Goal: Book appointment/travel/reservation

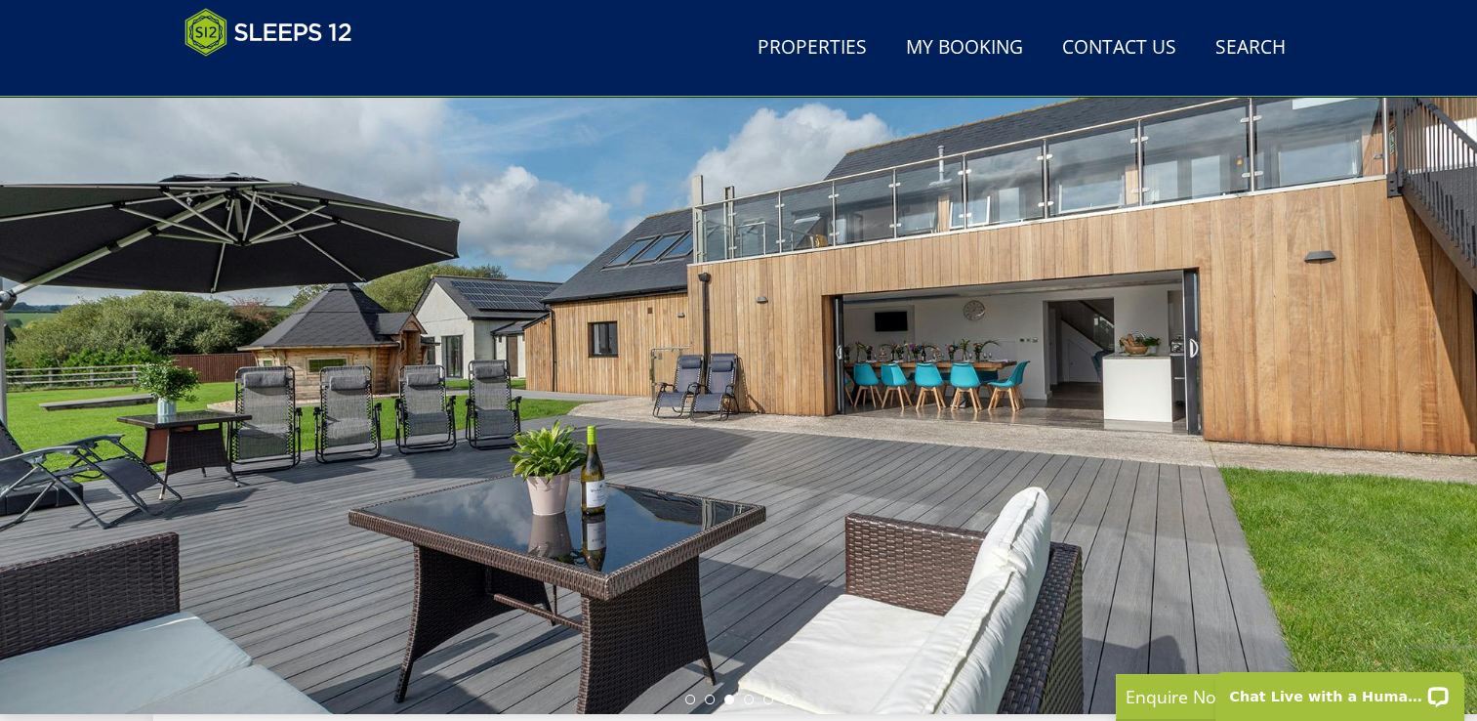
scroll to position [140, 0]
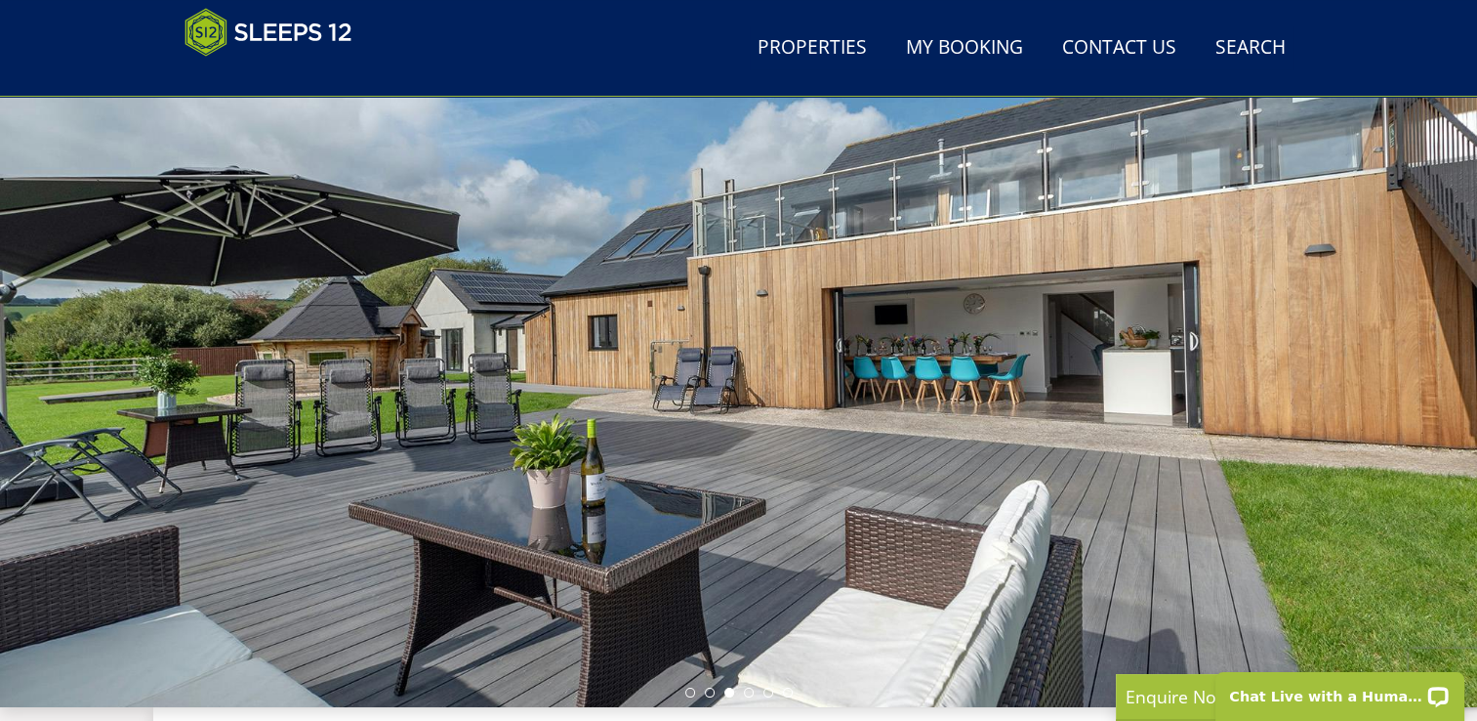
click at [1387, 301] on div at bounding box center [738, 364] width 1477 height 683
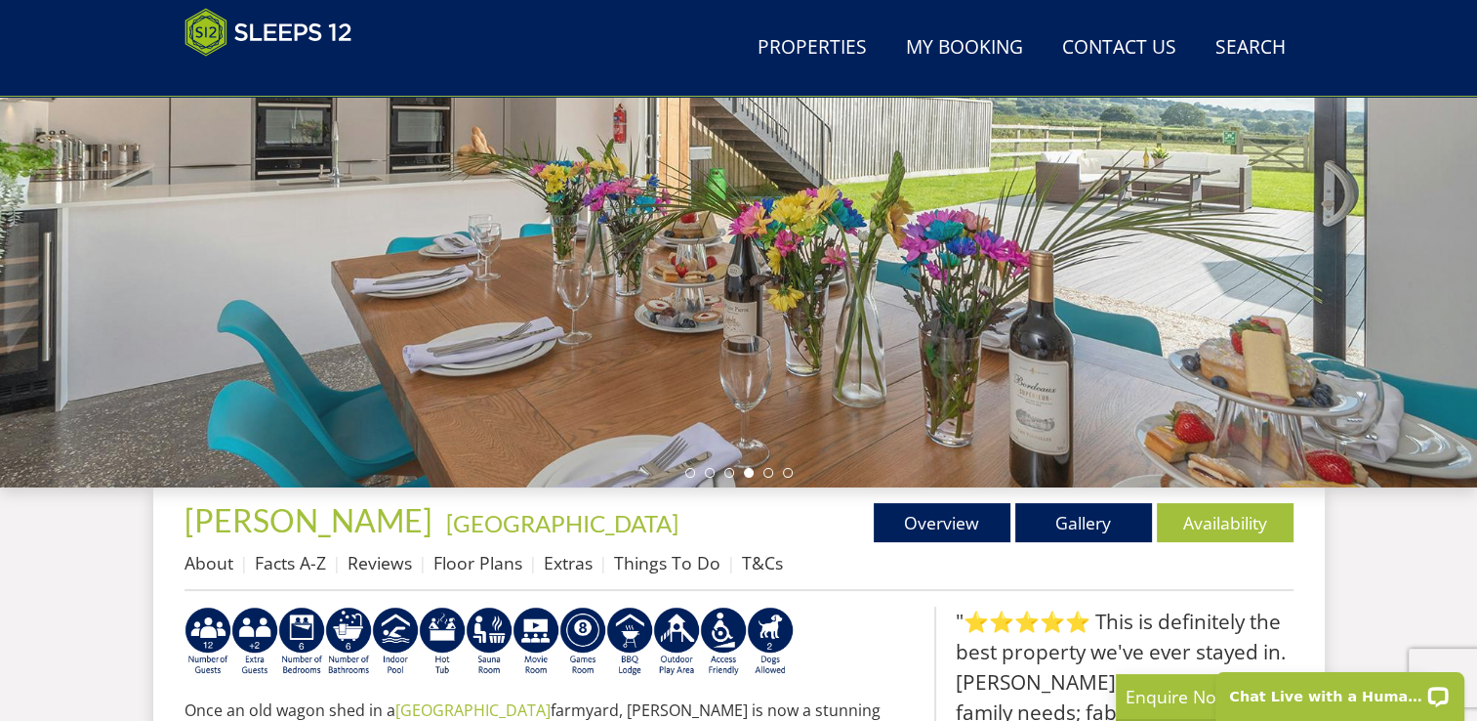
scroll to position [366, 0]
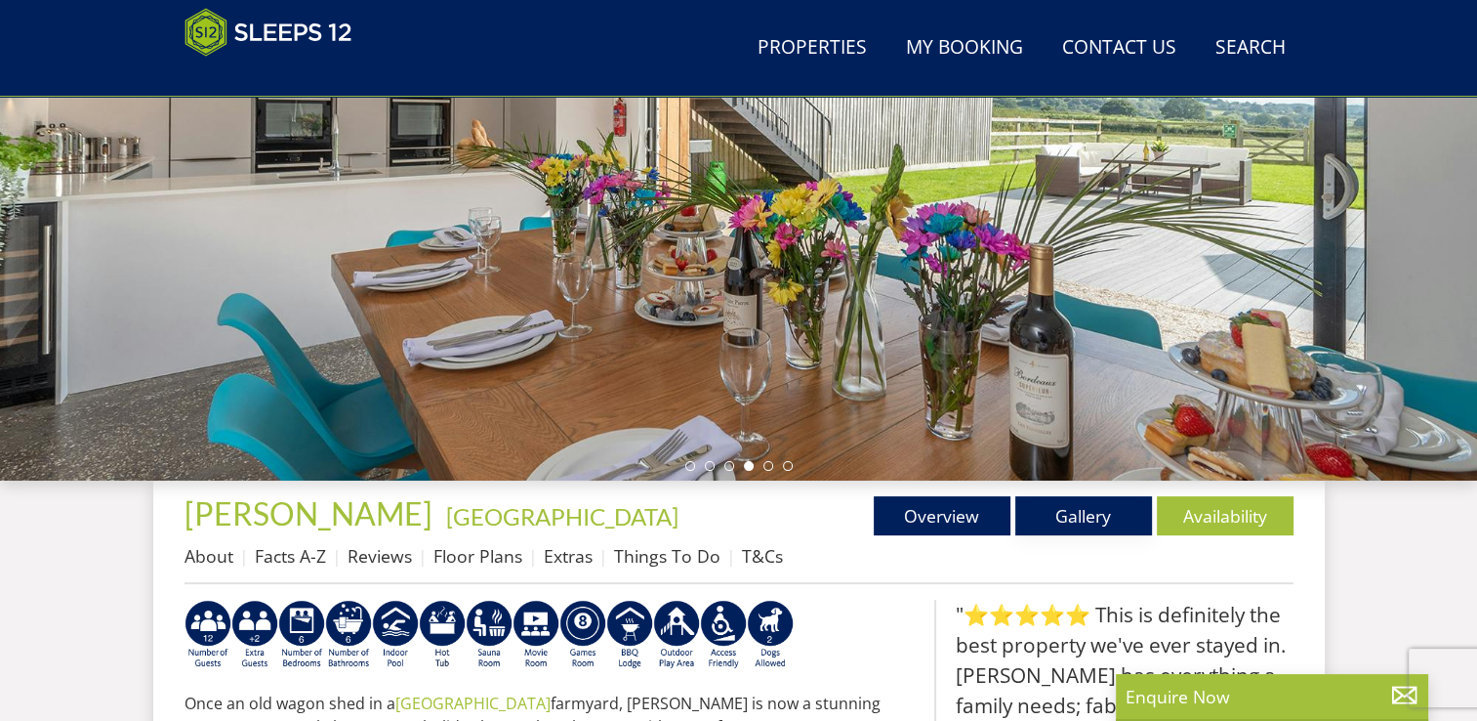
click at [1057, 510] on link "Gallery" at bounding box center [1083, 515] width 137 height 39
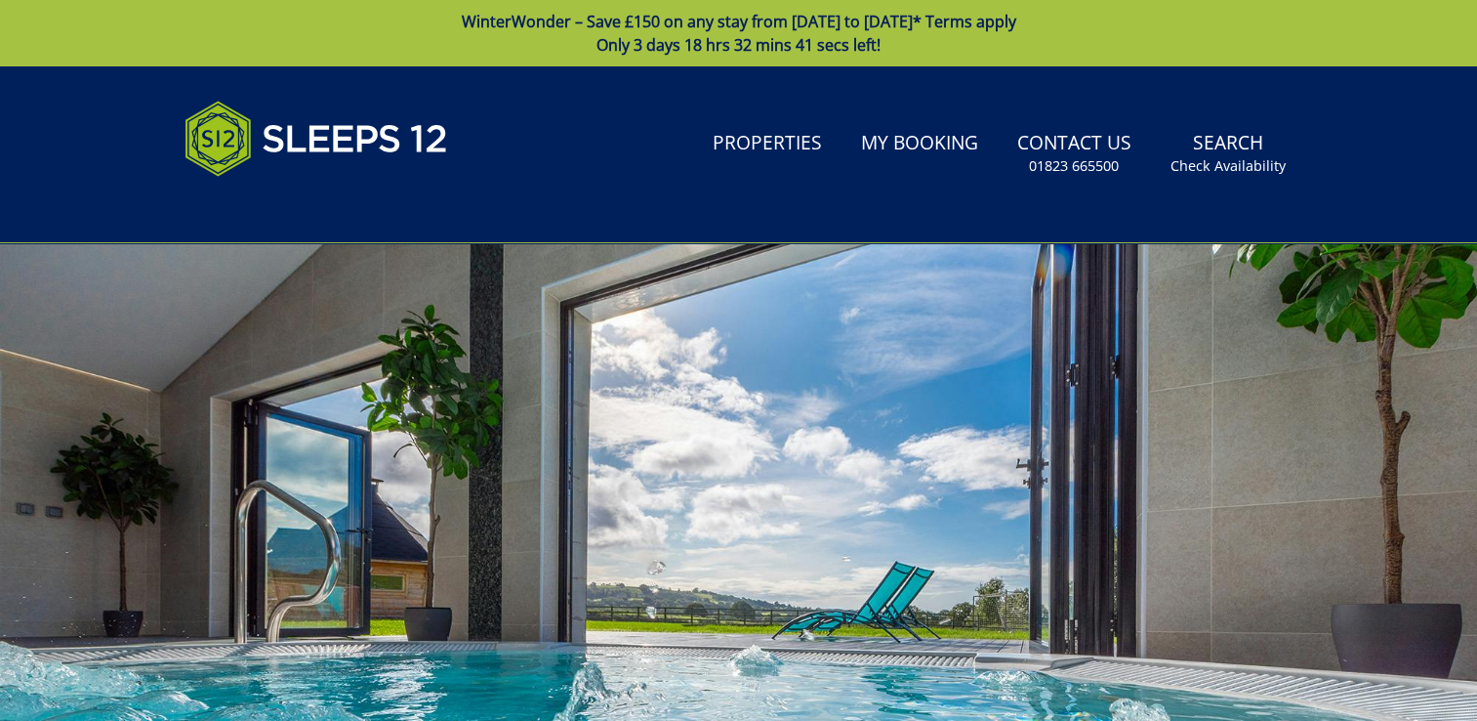
click at [1201, 15] on link "WinterWonder – Save £150 on any stay from 1st September to 27th March* Terms ap…" at bounding box center [738, 33] width 1477 height 66
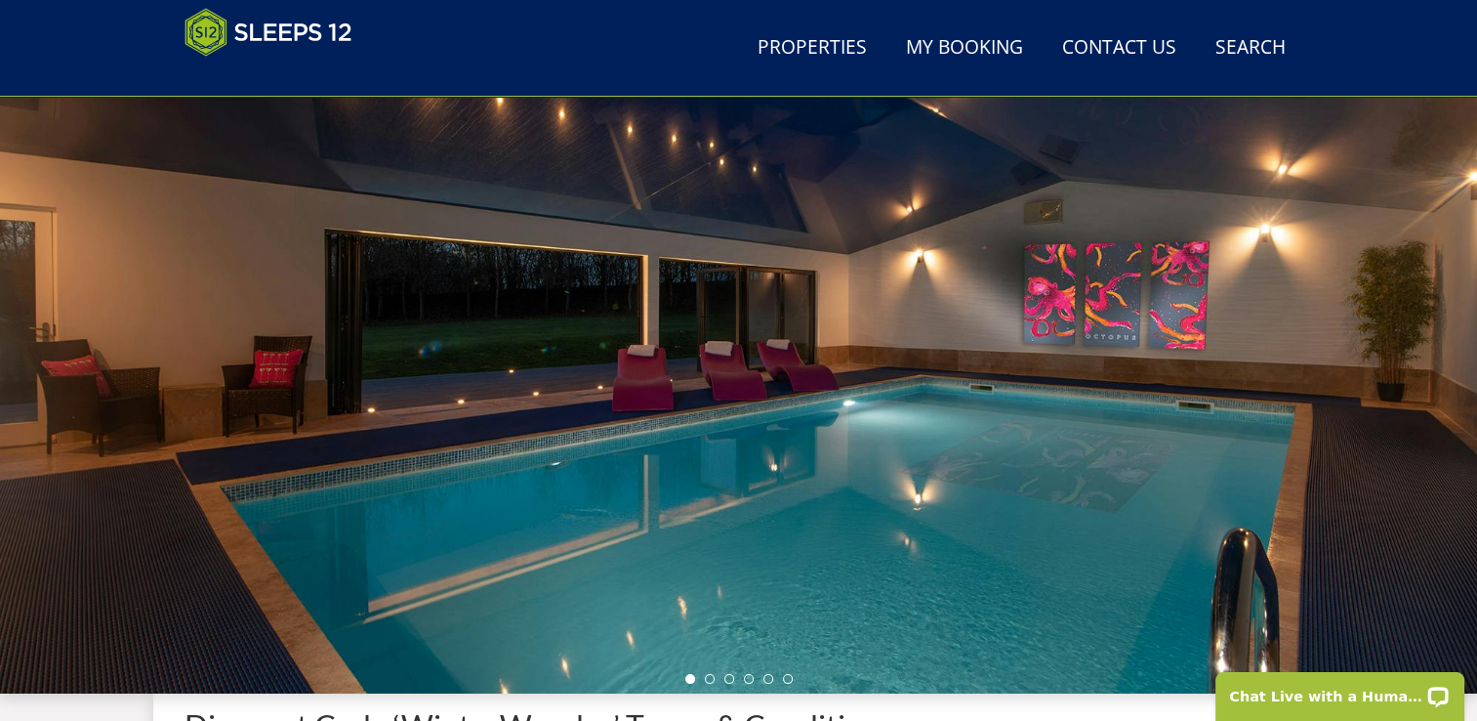
scroll to position [156, 0]
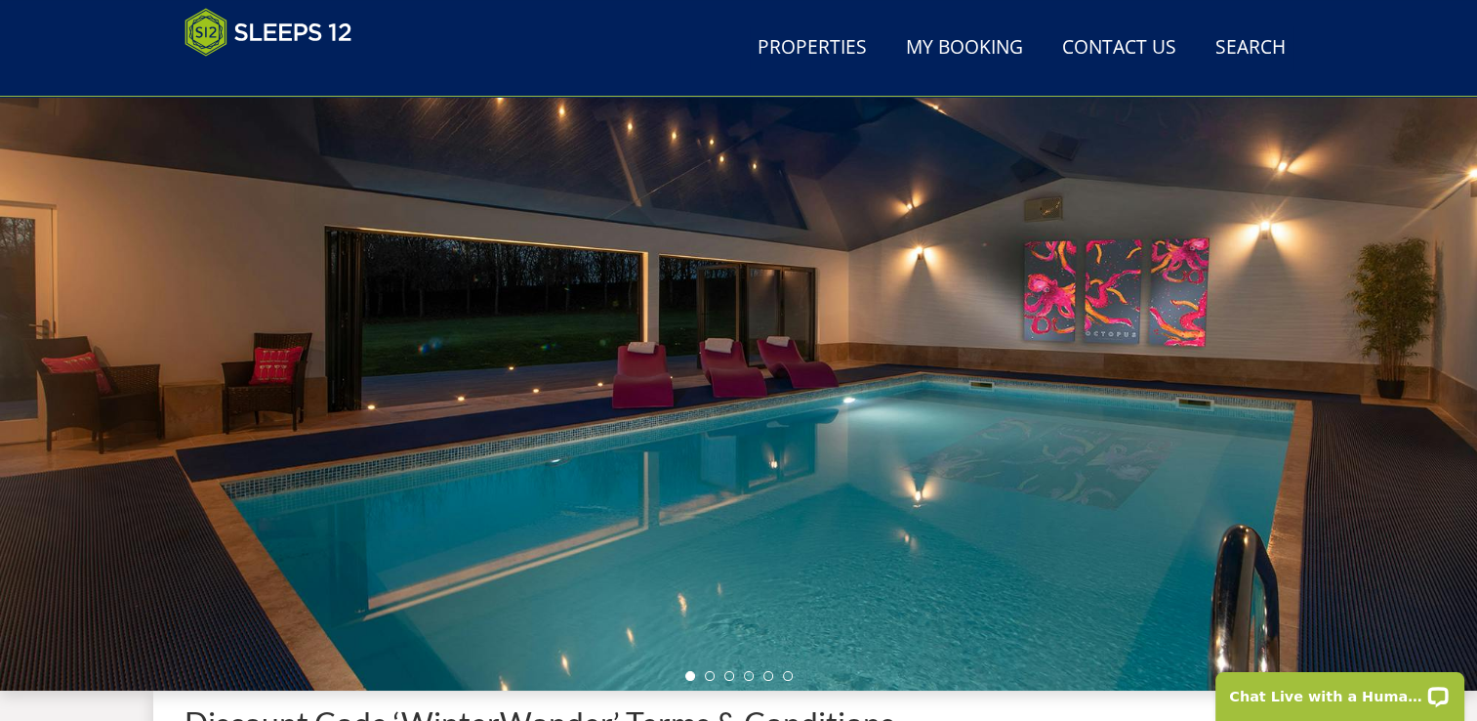
click at [1390, 403] on div at bounding box center [738, 348] width 1477 height 683
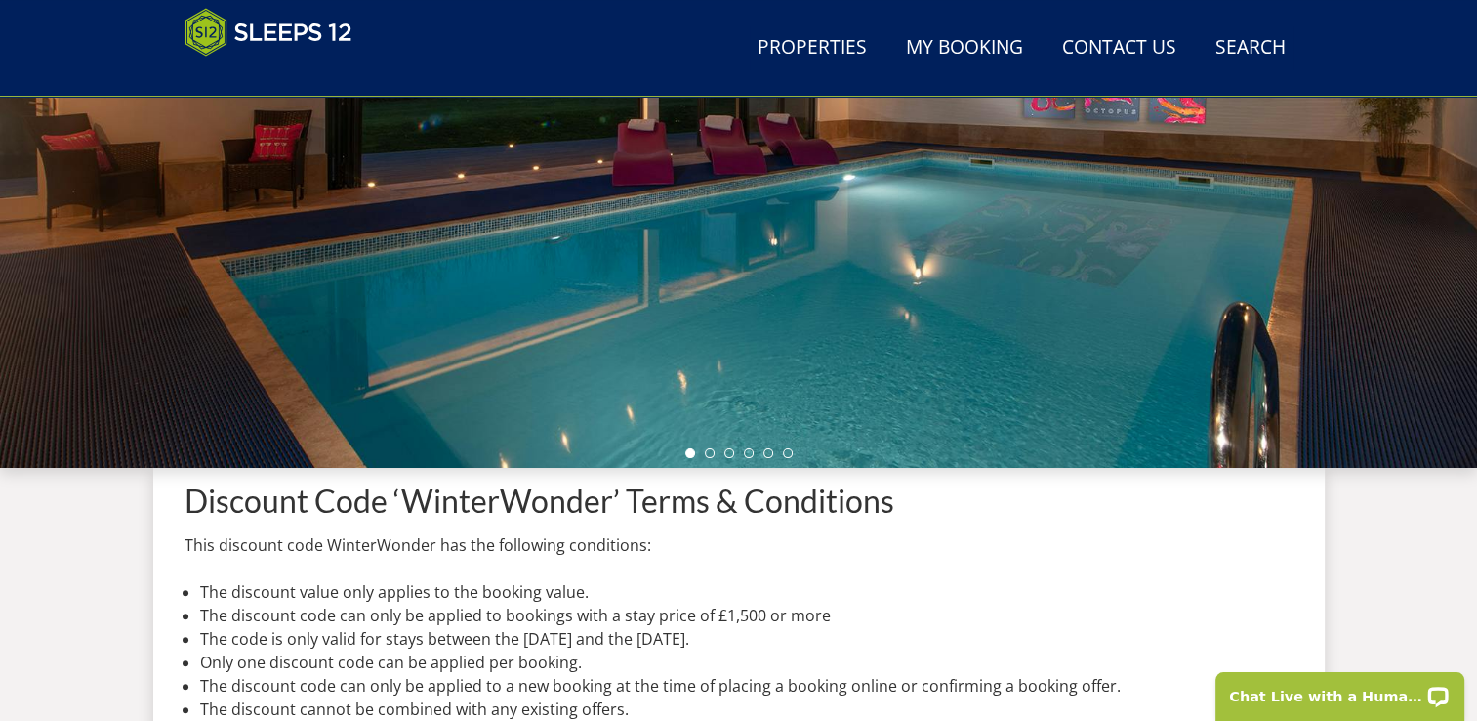
scroll to position [310, 0]
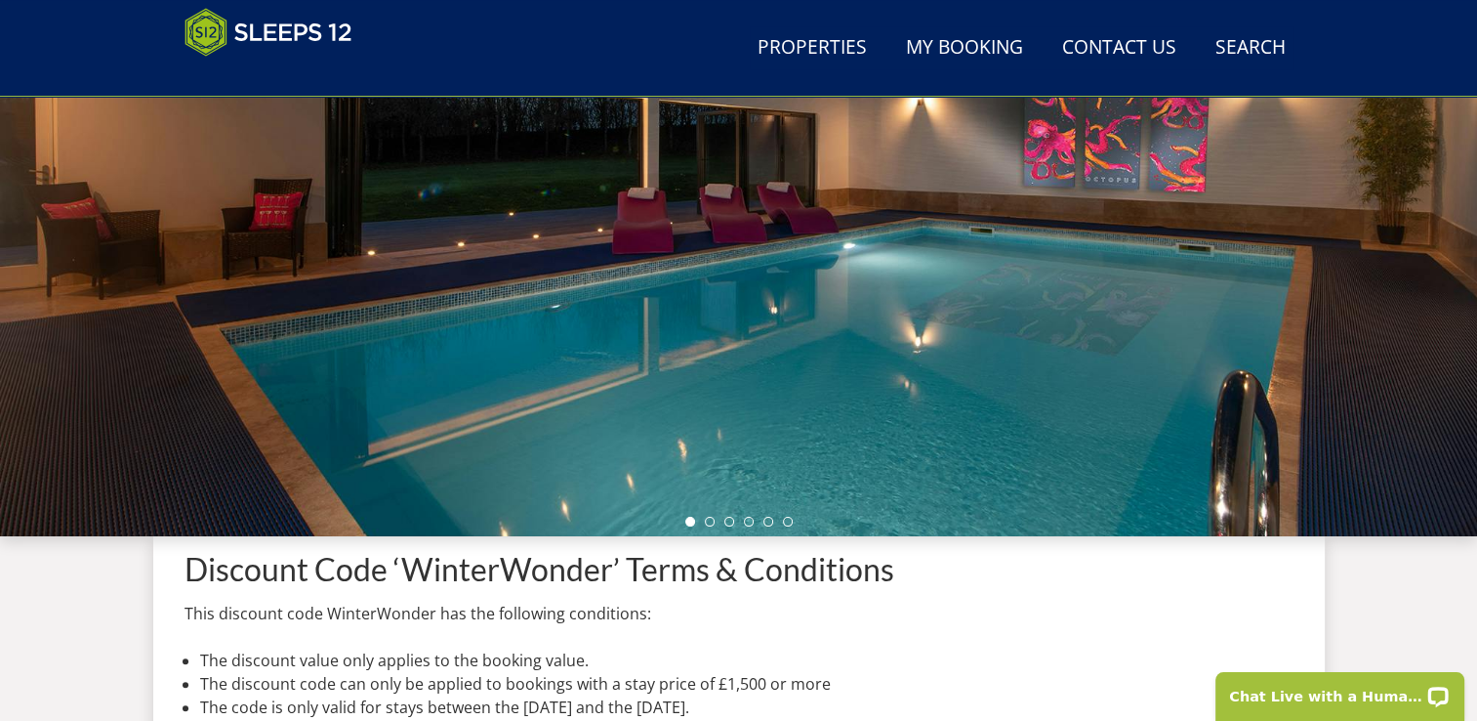
click at [709, 521] on li at bounding box center [710, 521] width 10 height 10
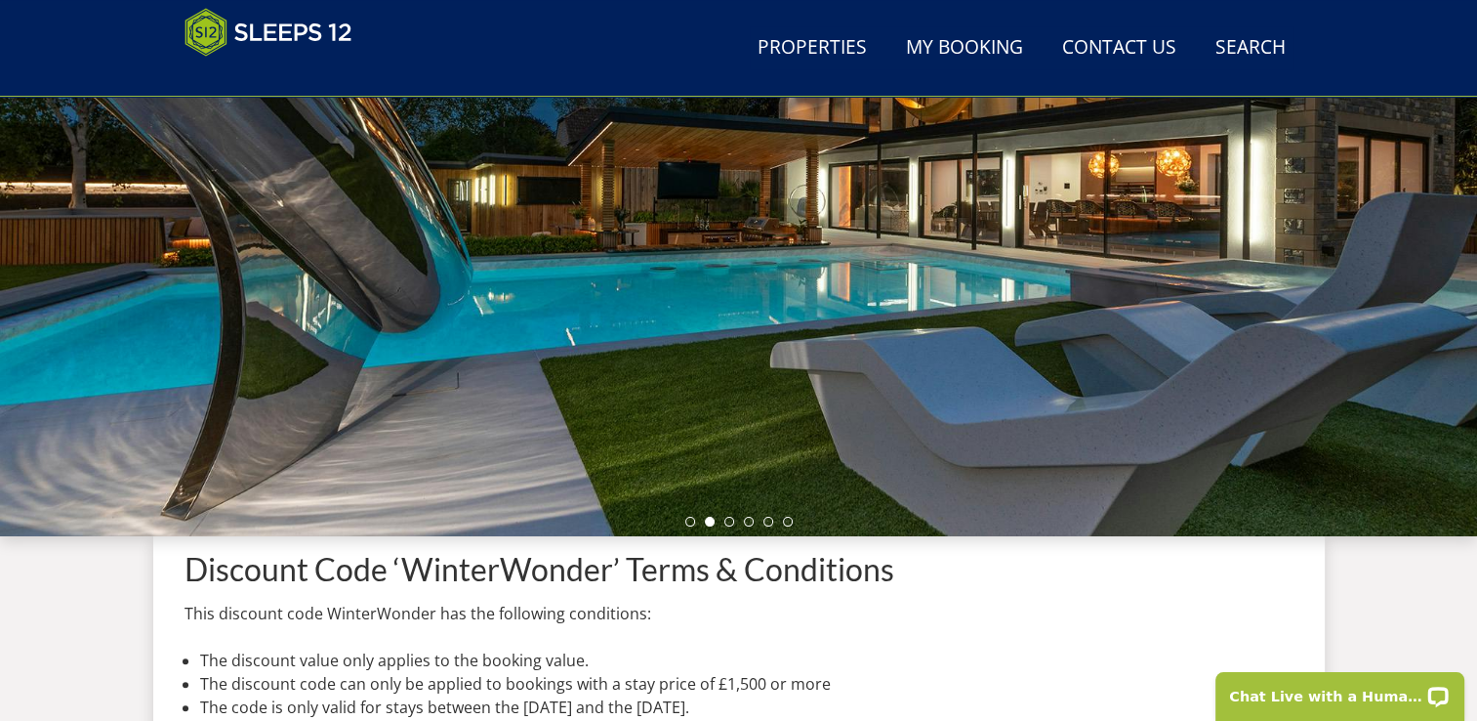
click at [1470, 381] on div at bounding box center [738, 194] width 1477 height 683
drag, startPoint x: 1470, startPoint y: 381, endPoint x: 1478, endPoint y: 239, distance: 141.8
click at [1476, 239] on html "WinterWonder – Save £150 on any stay from 1st September to 27th March* Terms ap…" at bounding box center [738, 535] width 1477 height 1690
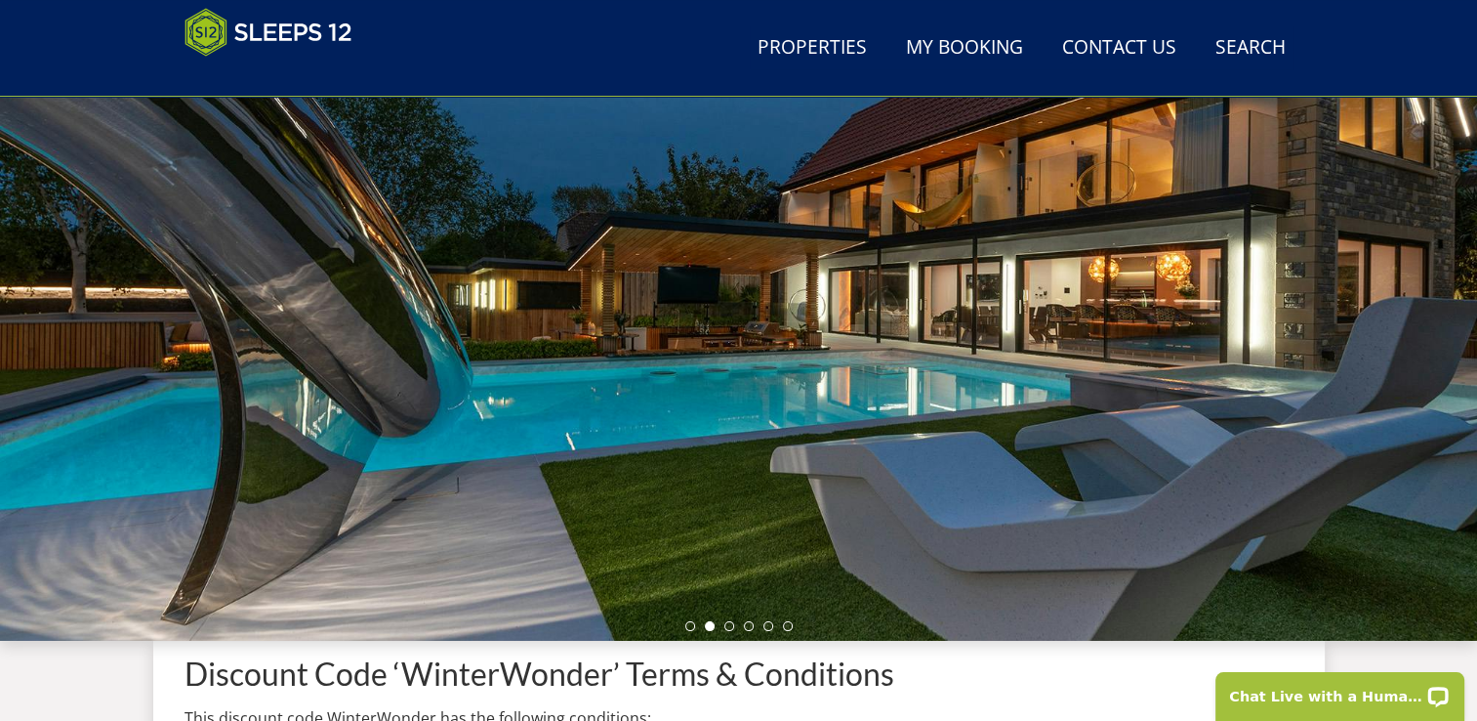
scroll to position [0, 0]
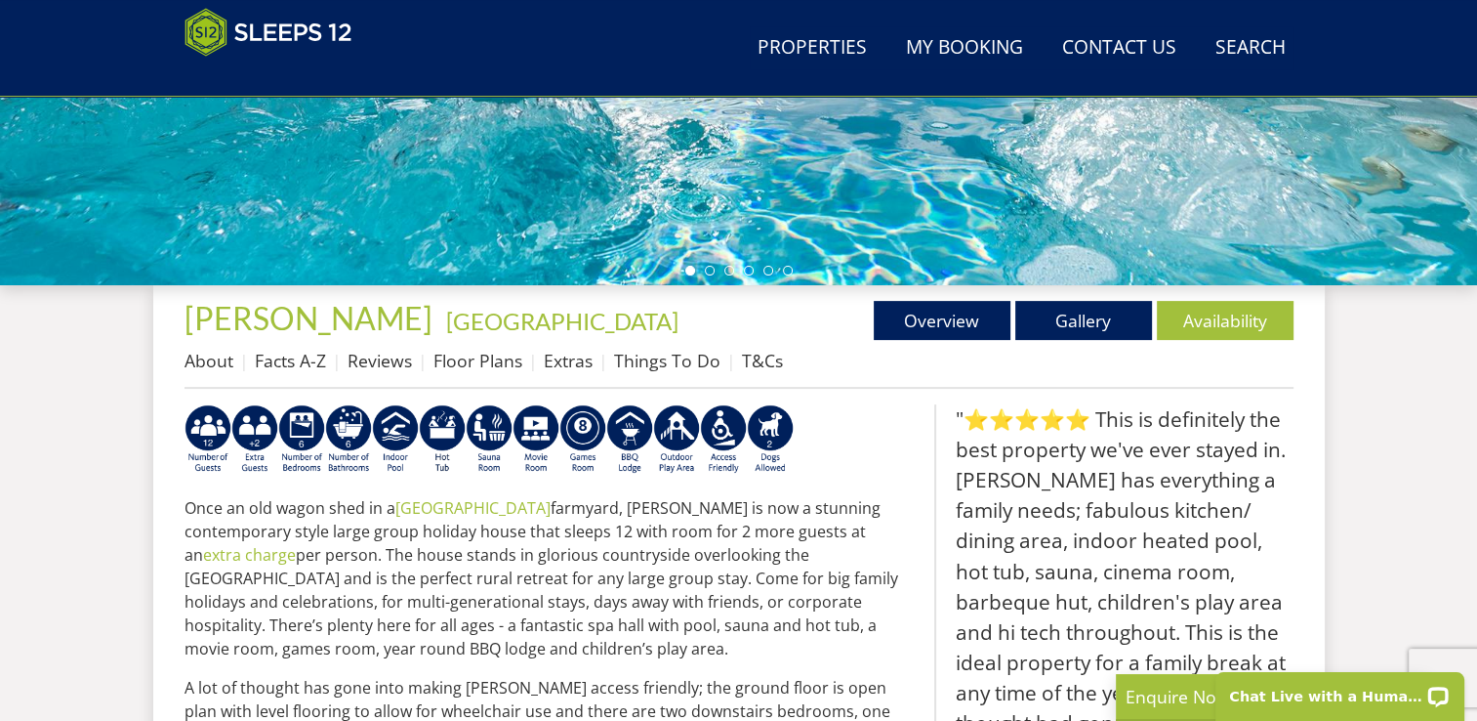
scroll to position [564, 0]
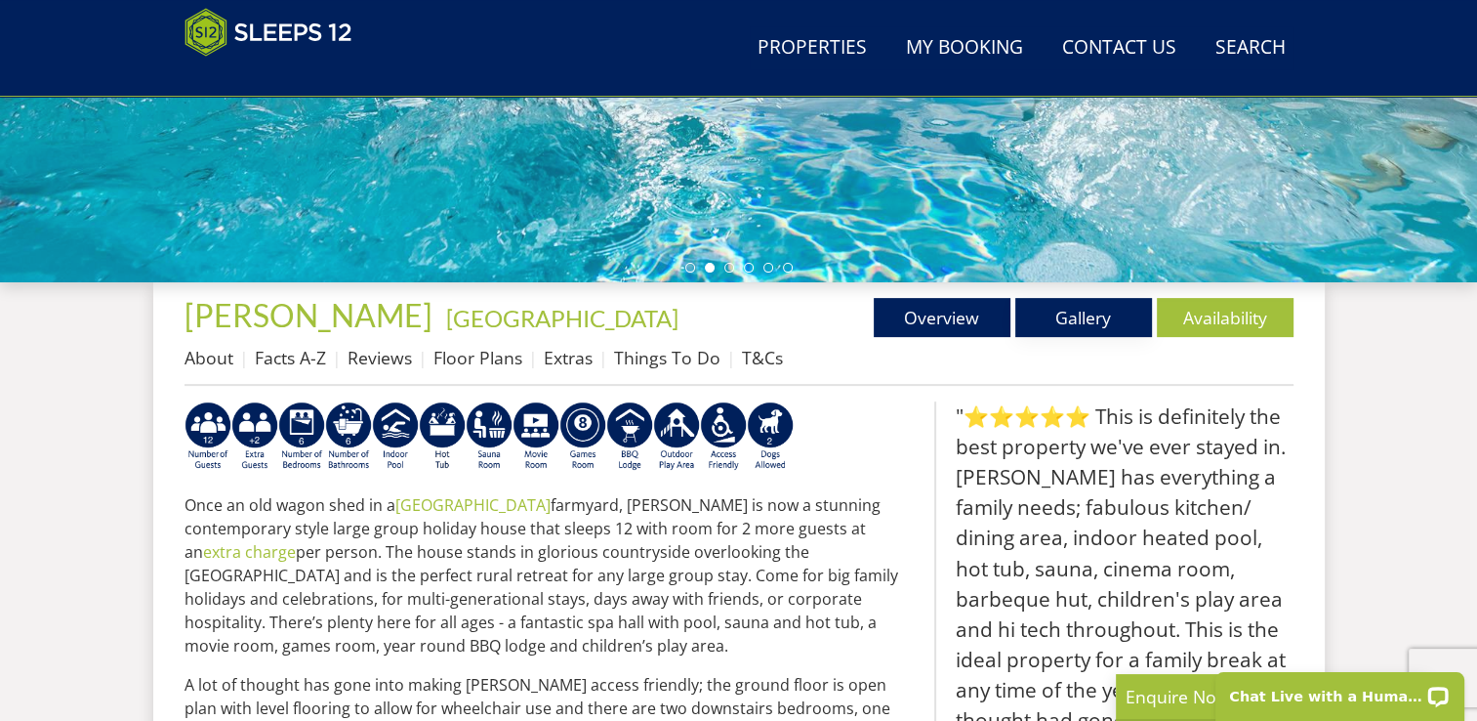
click at [1112, 326] on link "Gallery" at bounding box center [1083, 317] width 137 height 39
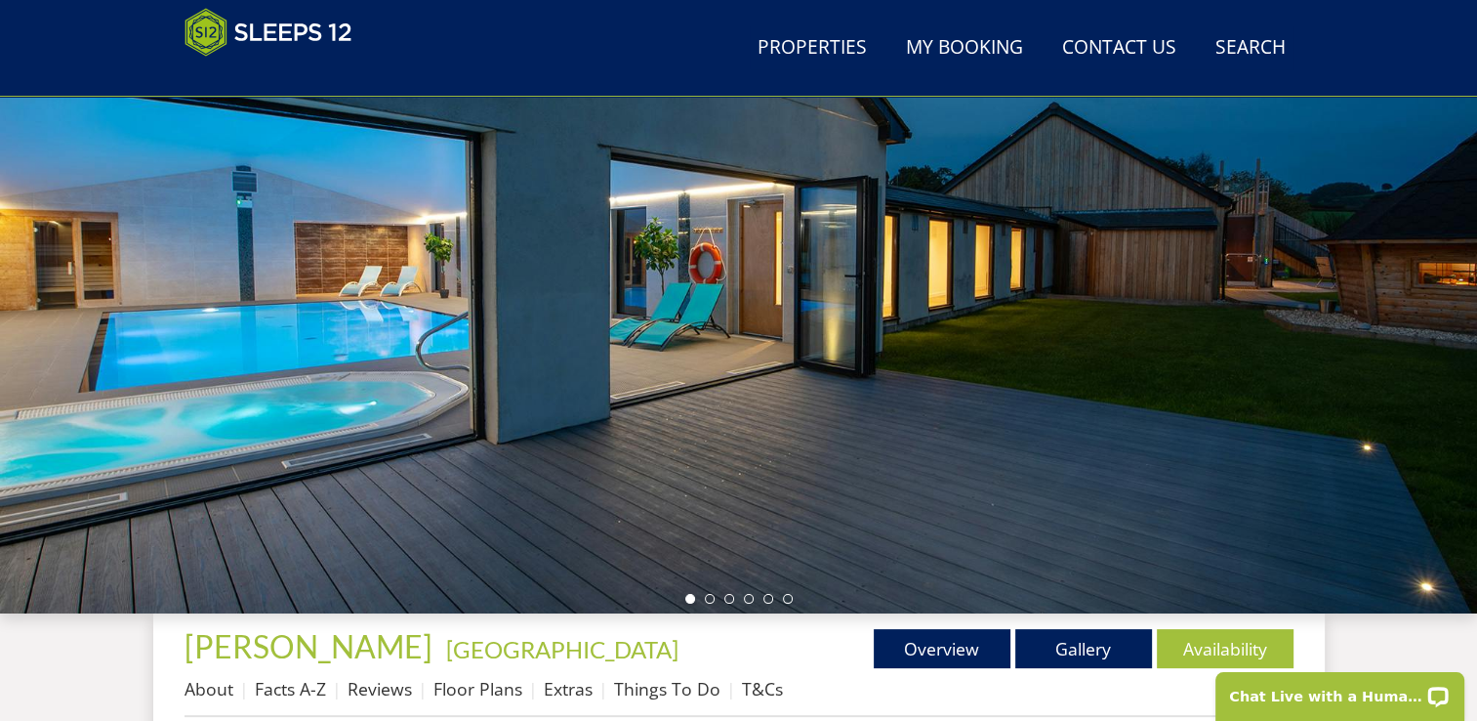
scroll to position [229, 0]
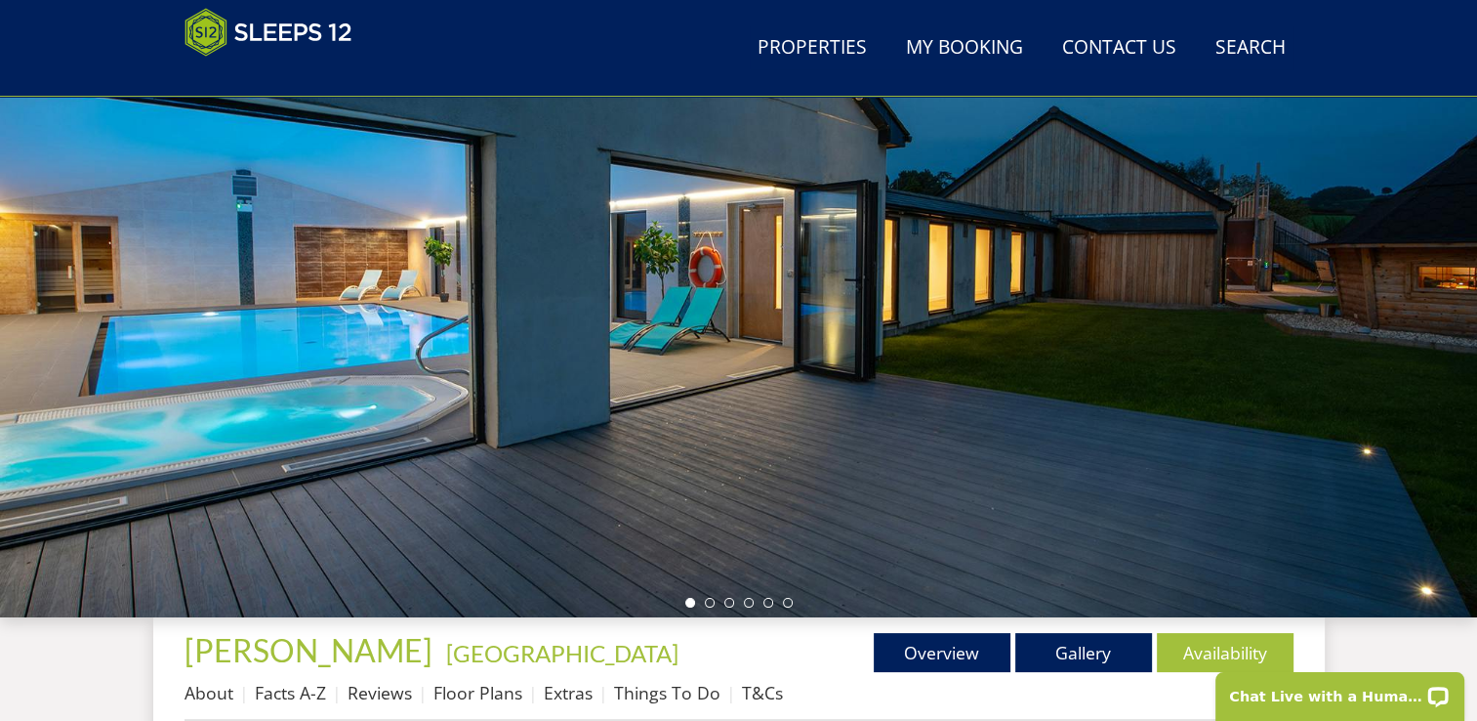
click at [705, 603] on li at bounding box center [710, 603] width 10 height 10
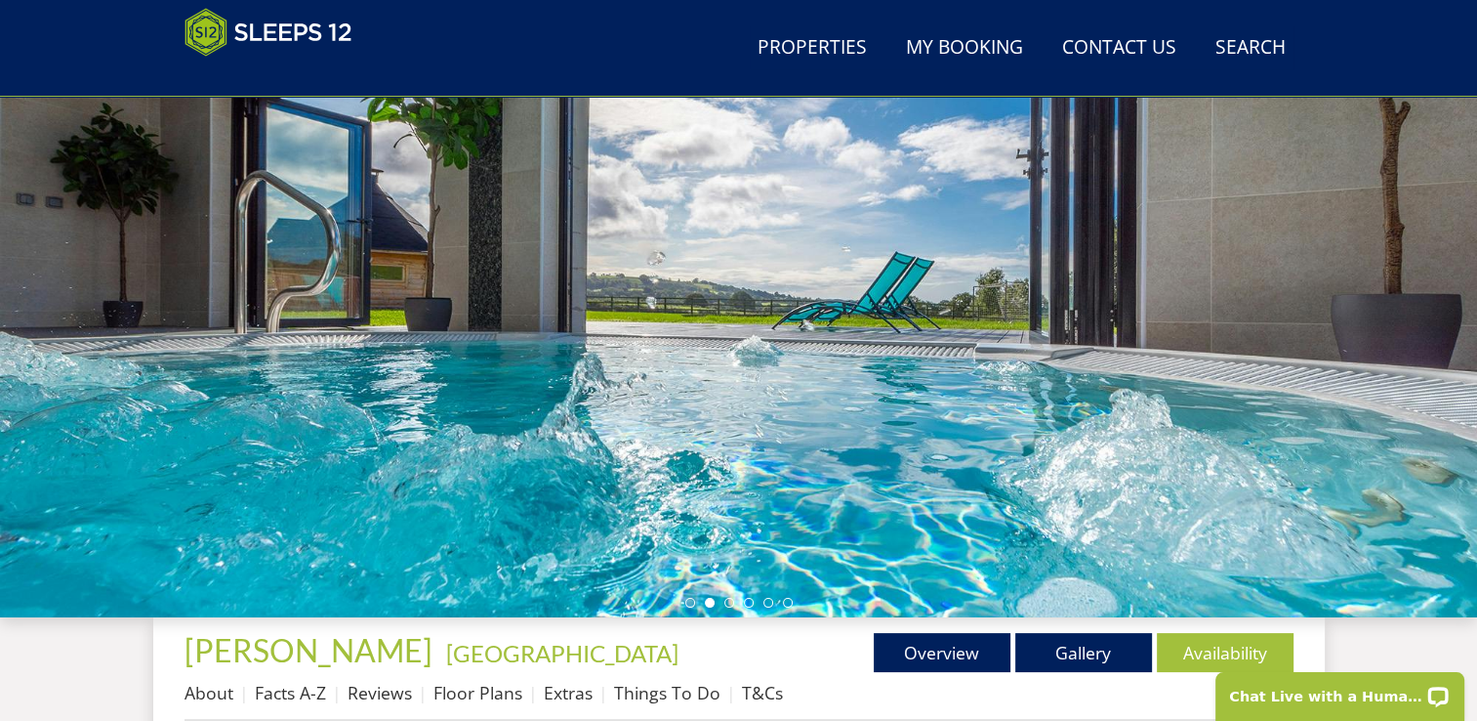
click at [727, 598] on li at bounding box center [729, 603] width 10 height 10
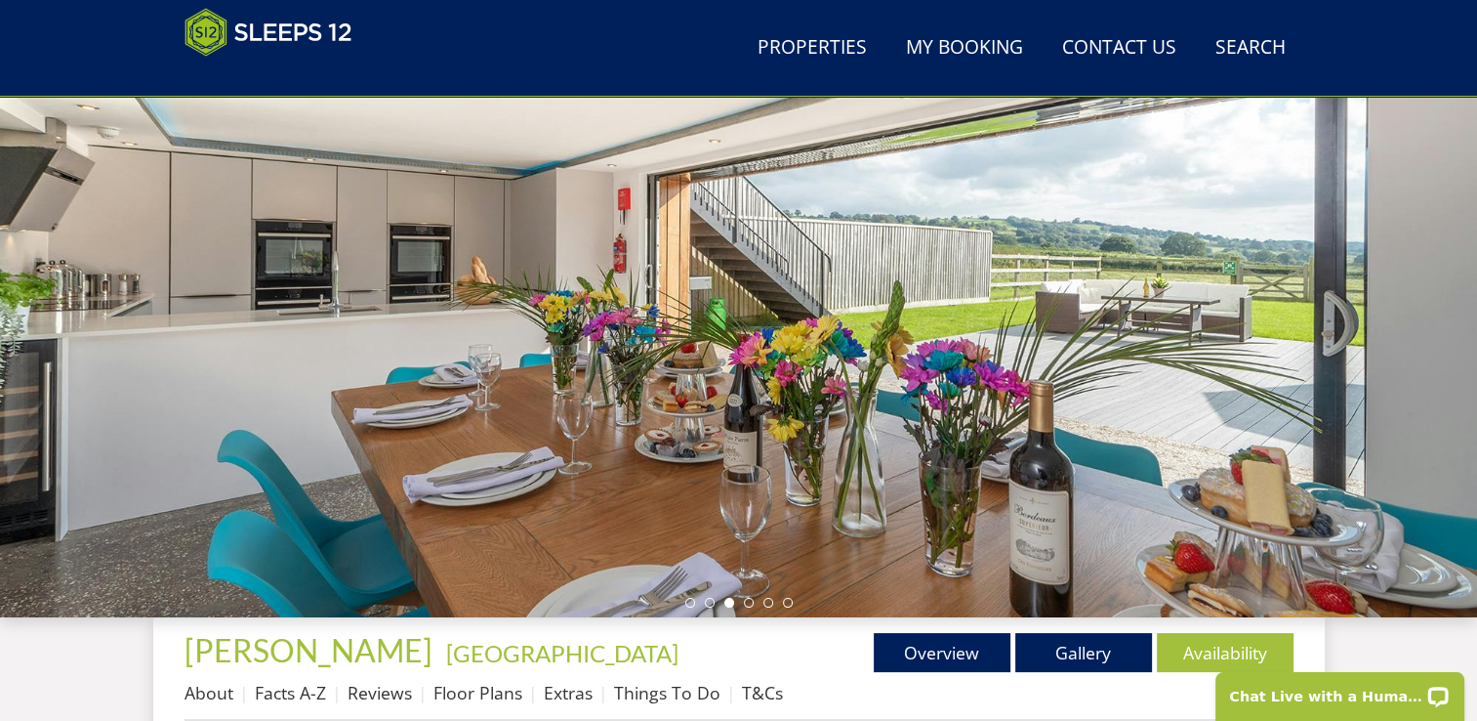
click at [748, 599] on li at bounding box center [749, 603] width 10 height 10
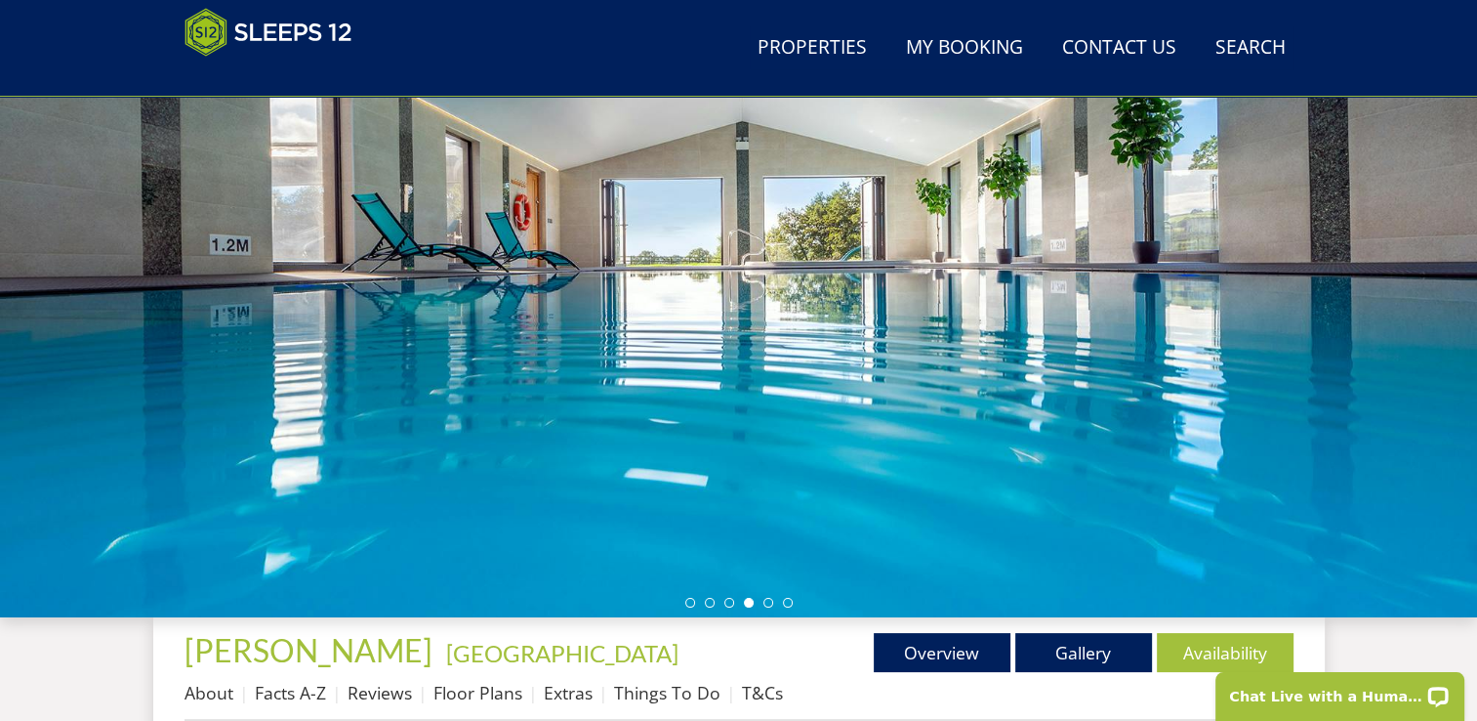
click at [769, 604] on li at bounding box center [768, 603] width 10 height 10
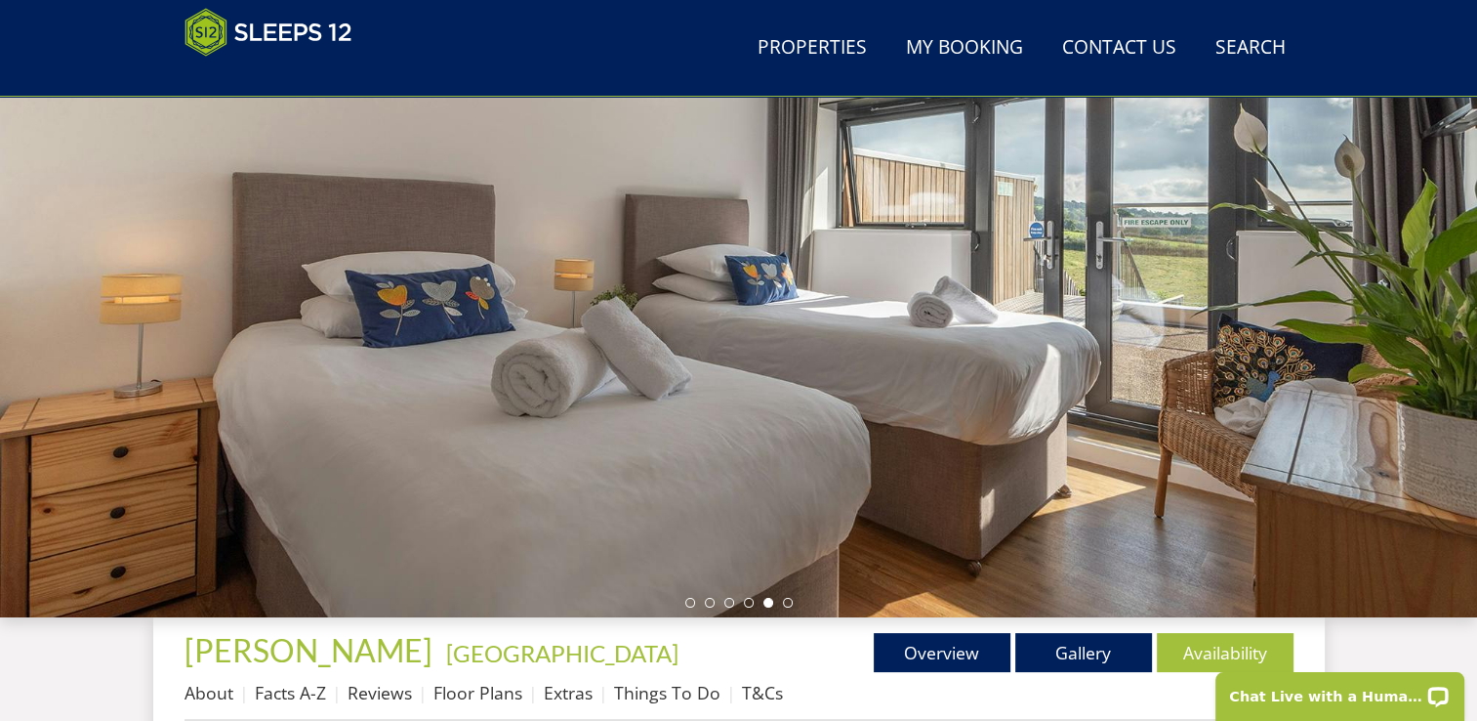
click at [790, 602] on li at bounding box center [788, 603] width 10 height 10
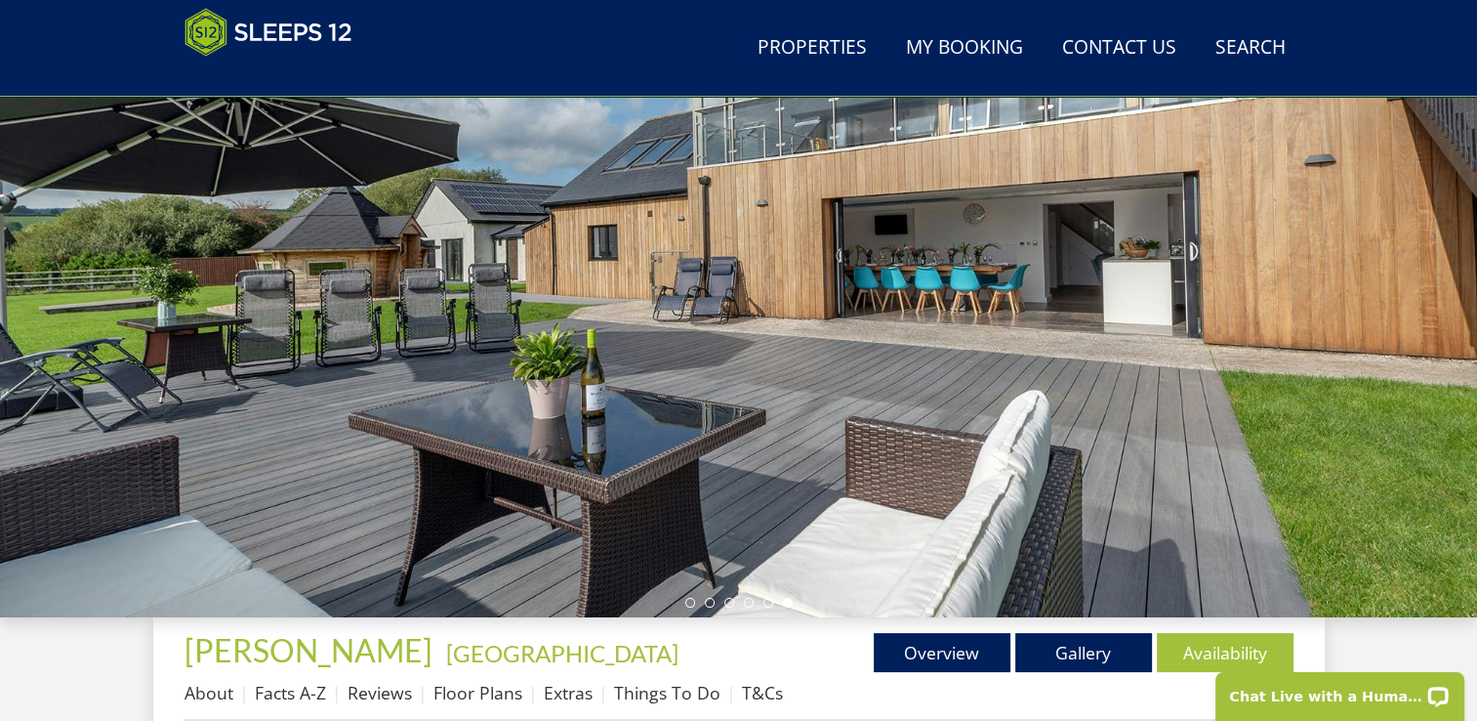
click at [691, 599] on li at bounding box center [690, 603] width 10 height 10
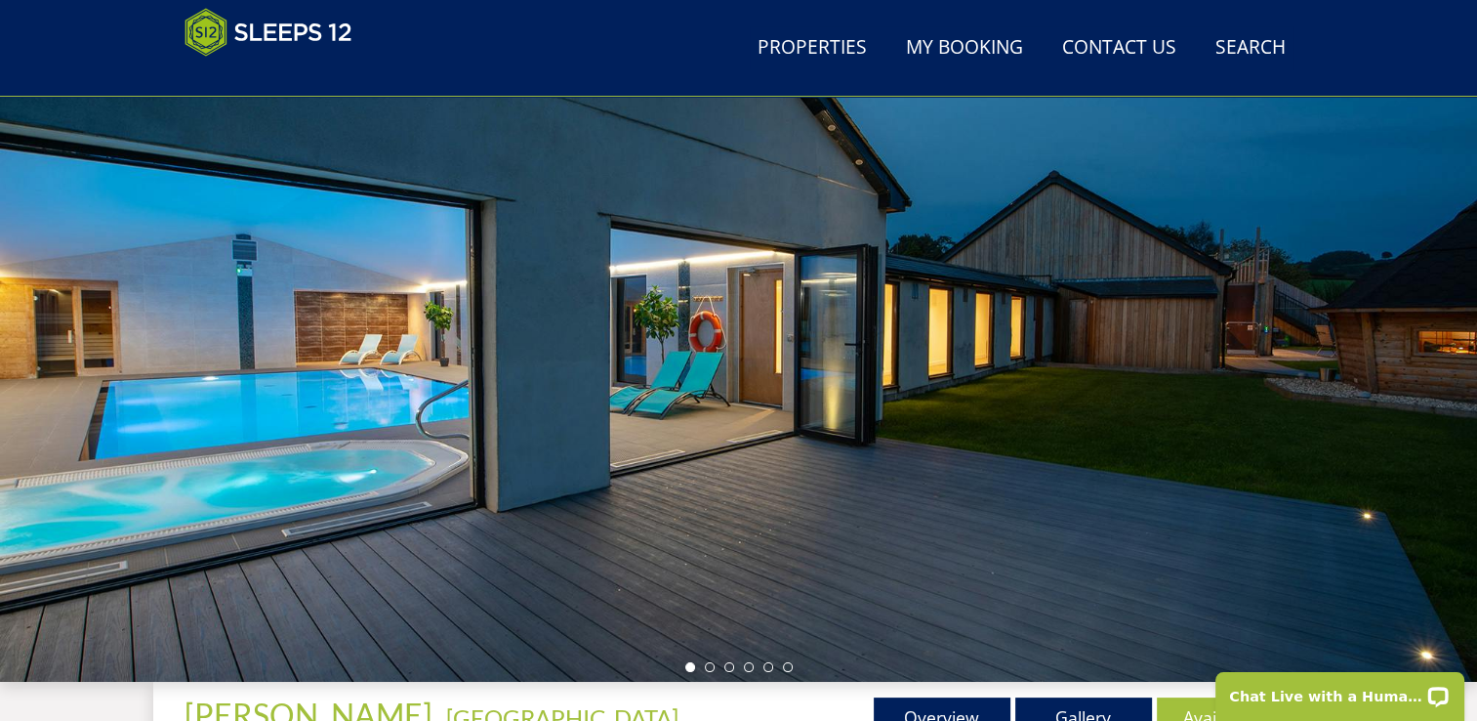
scroll to position [418, 0]
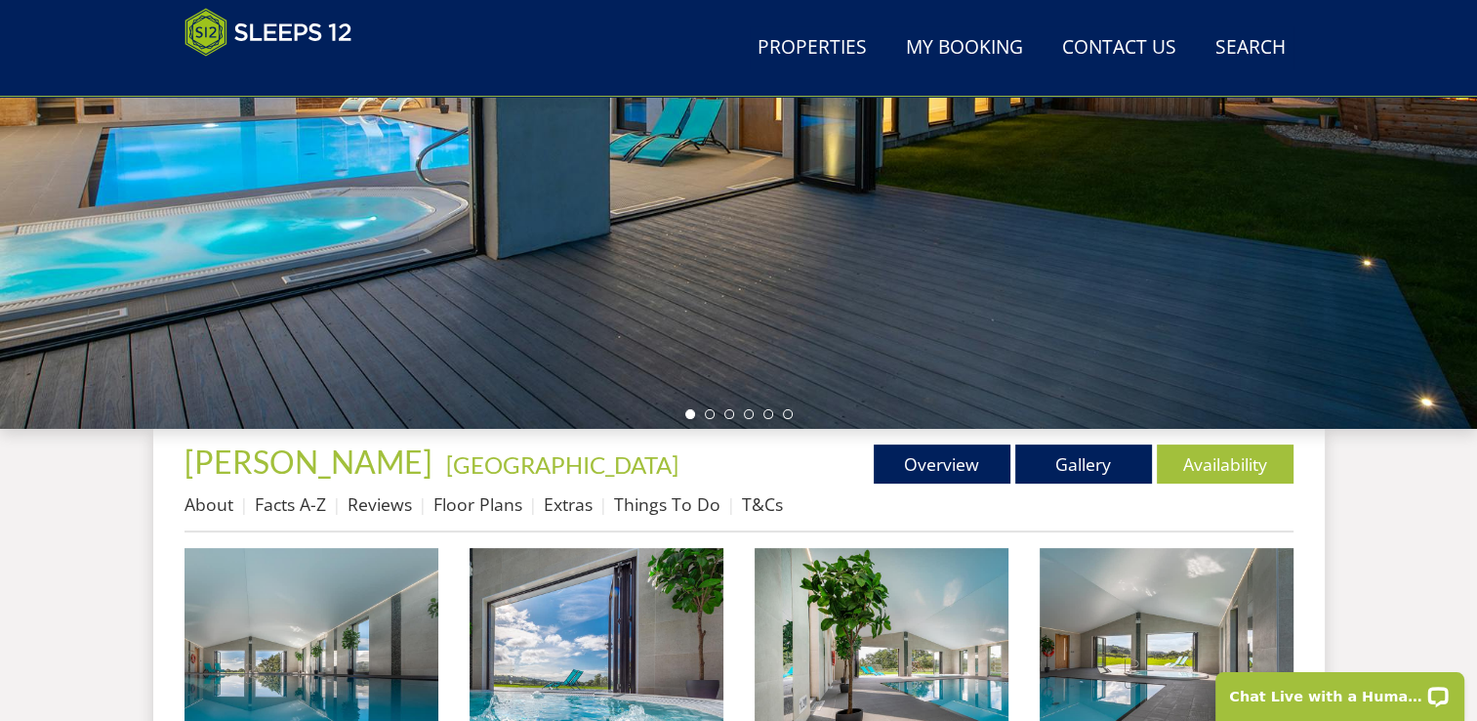
drag, startPoint x: 1454, startPoint y: 236, endPoint x: 1425, endPoint y: 404, distance: 170.3
click at [1425, 404] on div at bounding box center [738, 86] width 1477 height 683
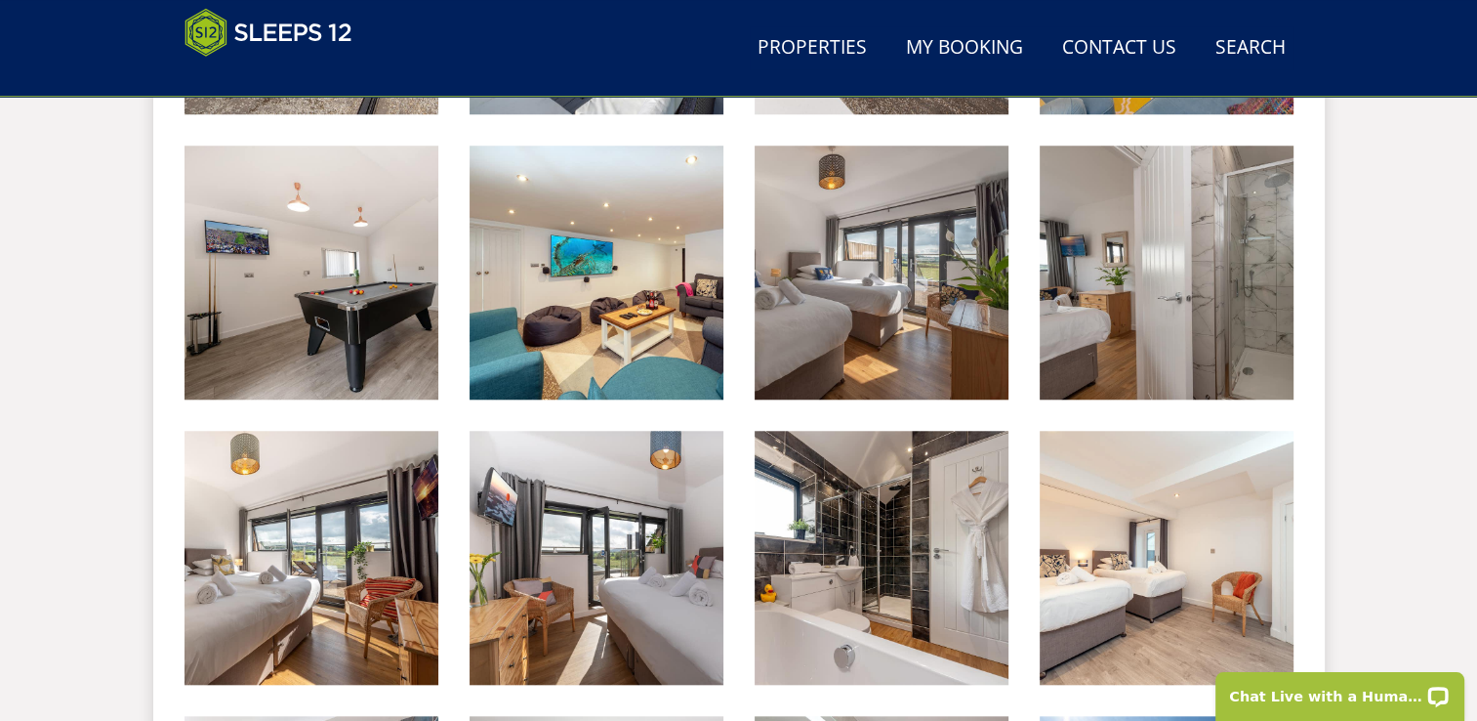
scroll to position [1684, 0]
